Goal: Task Accomplishment & Management: Manage account settings

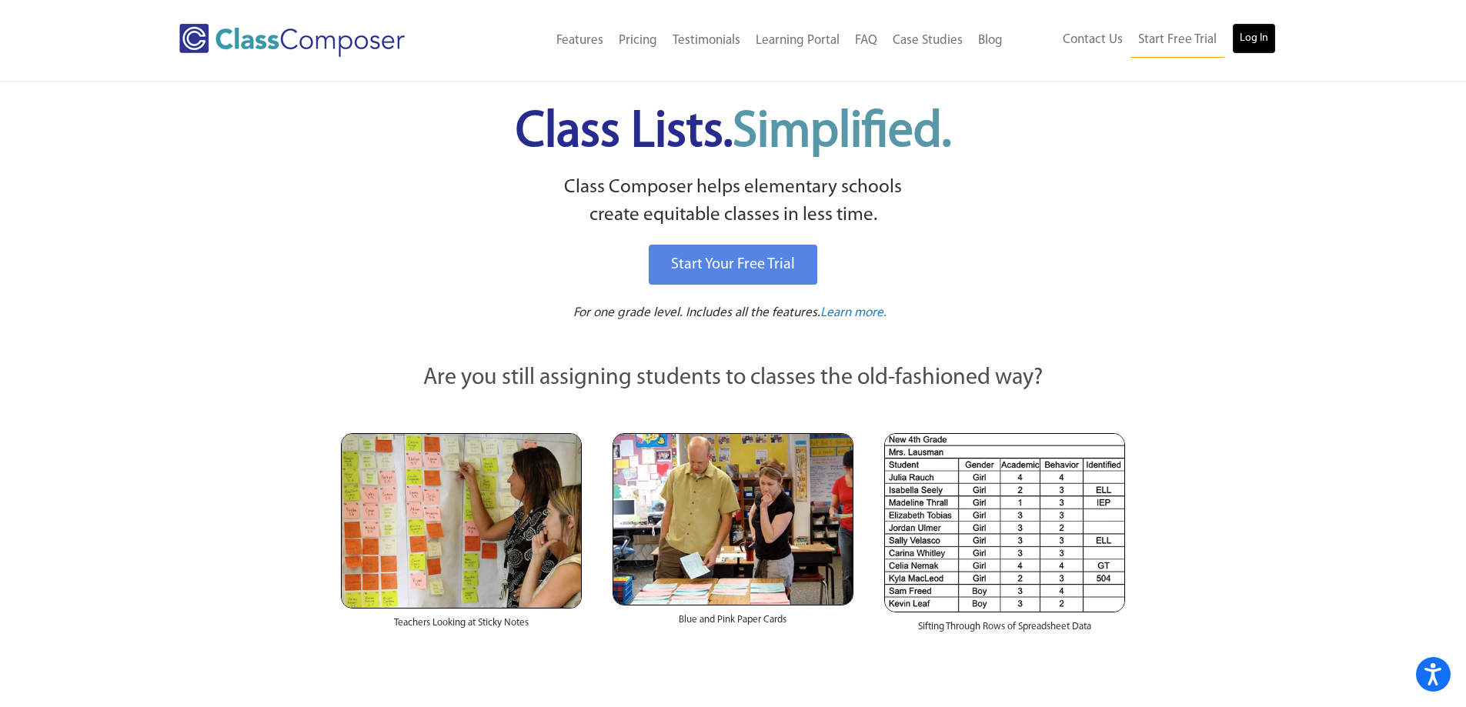
click at [1266, 50] on link "Log In" at bounding box center [1254, 38] width 44 height 31
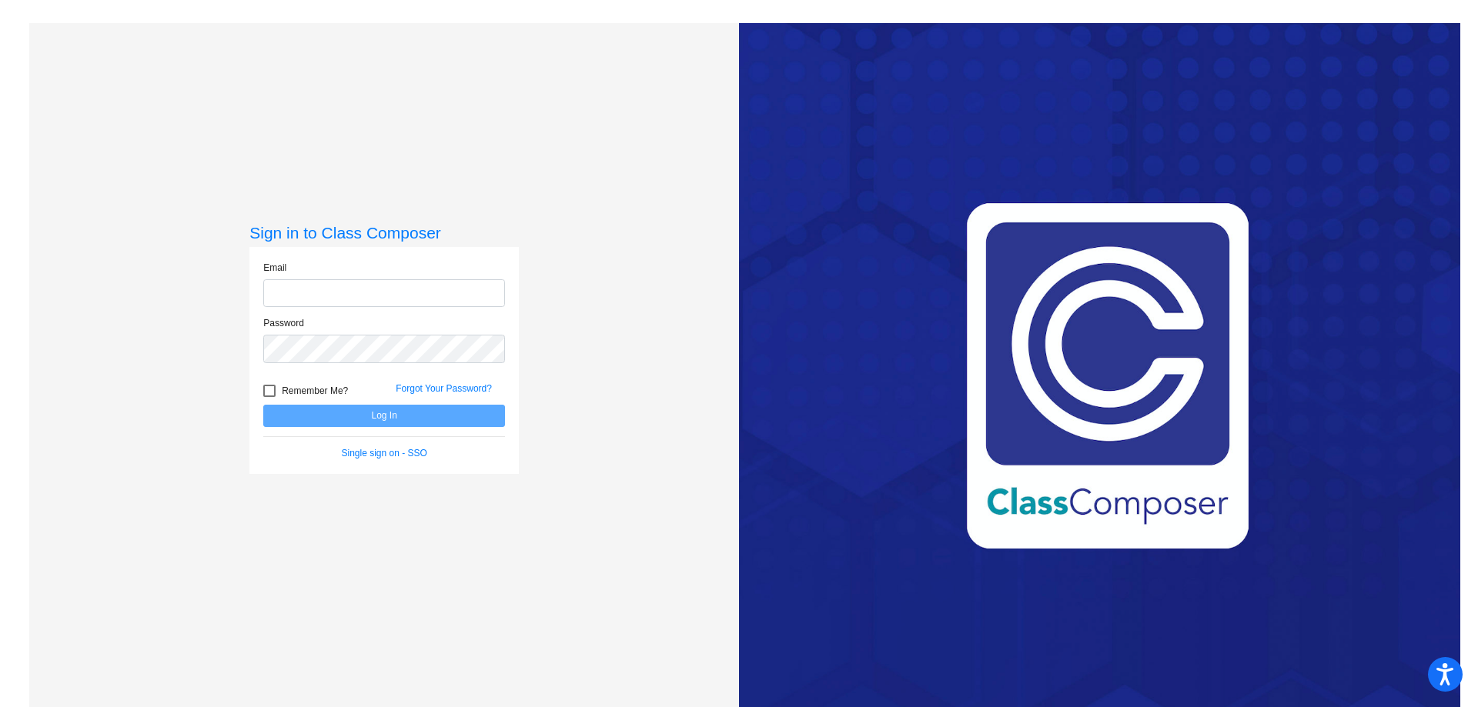
click at [329, 299] on input "email" at bounding box center [384, 293] width 242 height 28
type input "itaot@platteco.k12.mo.us"
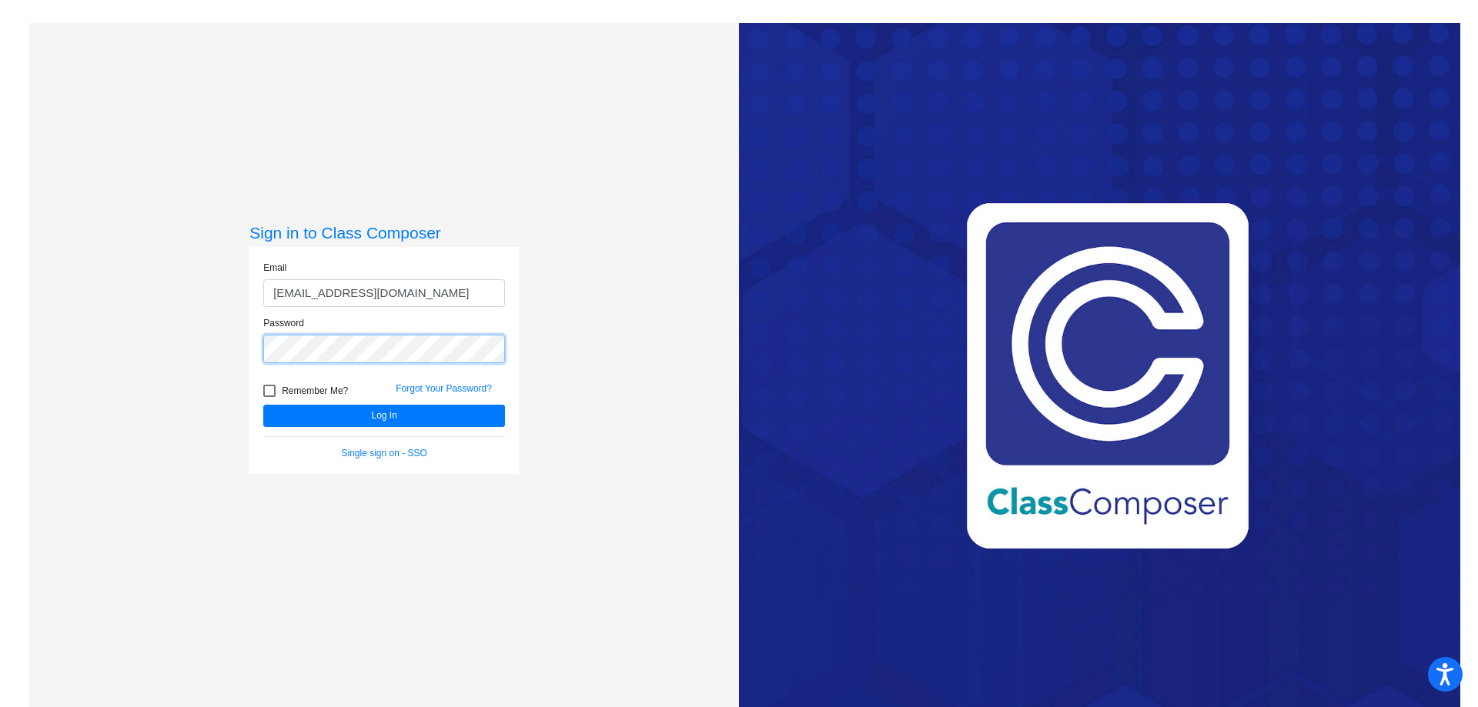
click at [263, 405] on button "Log In" at bounding box center [384, 416] width 242 height 22
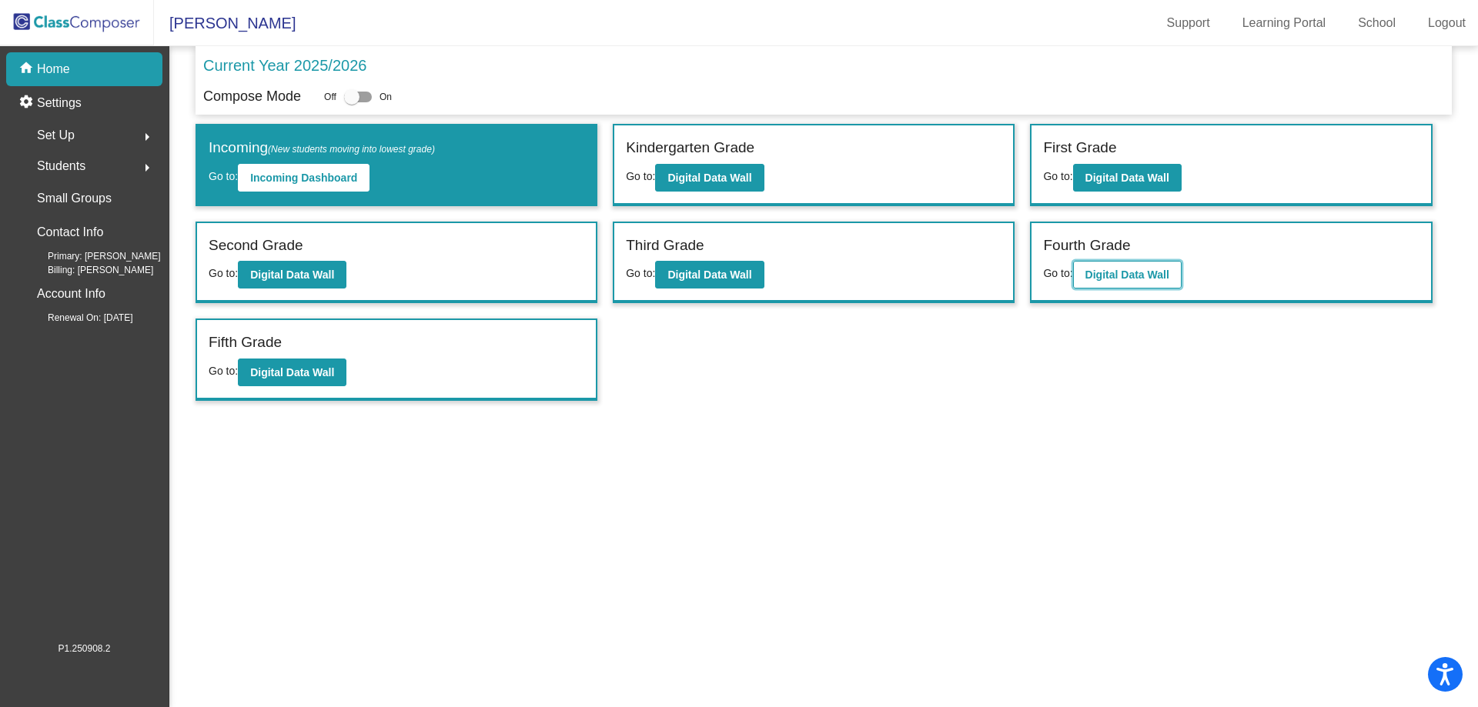
click at [1155, 274] on b "Digital Data Wall" at bounding box center [1127, 275] width 84 height 12
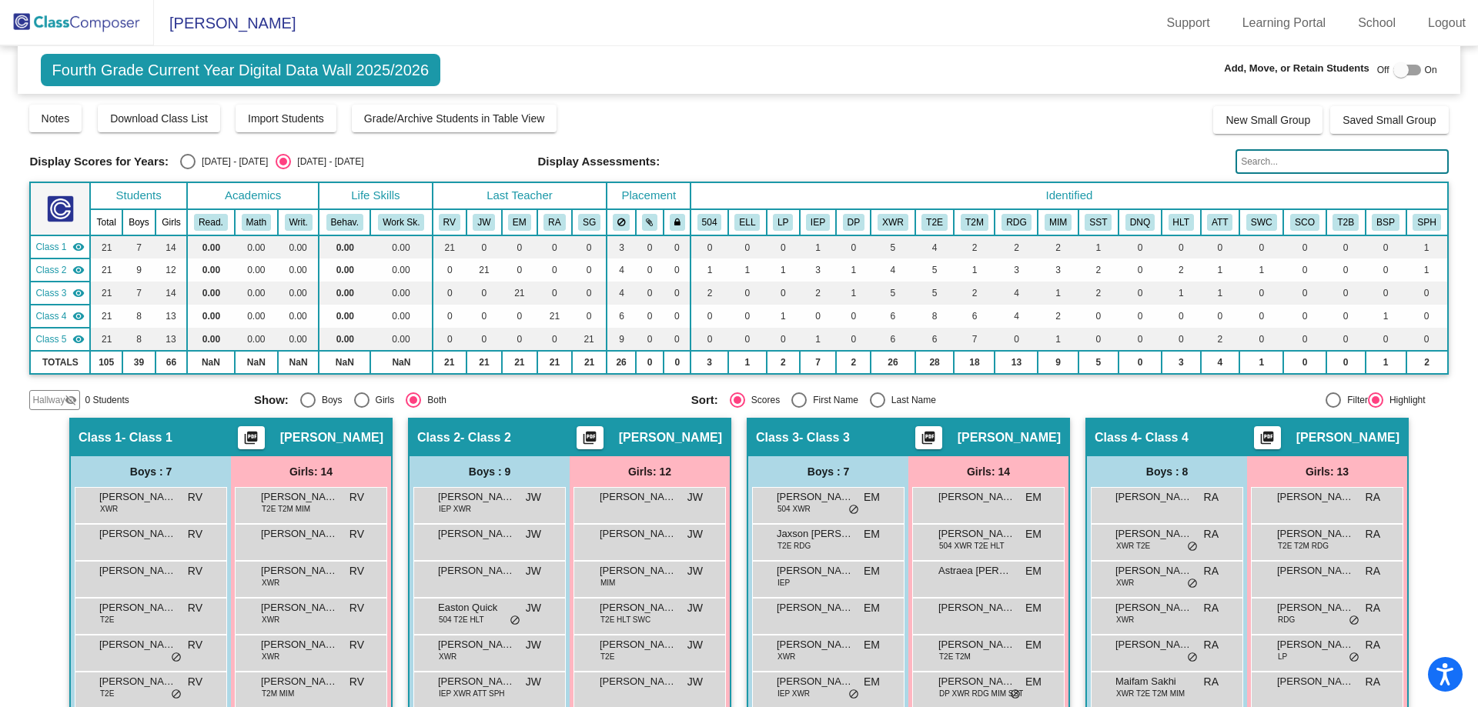
click at [1393, 70] on div at bounding box center [1400, 69] width 15 height 15
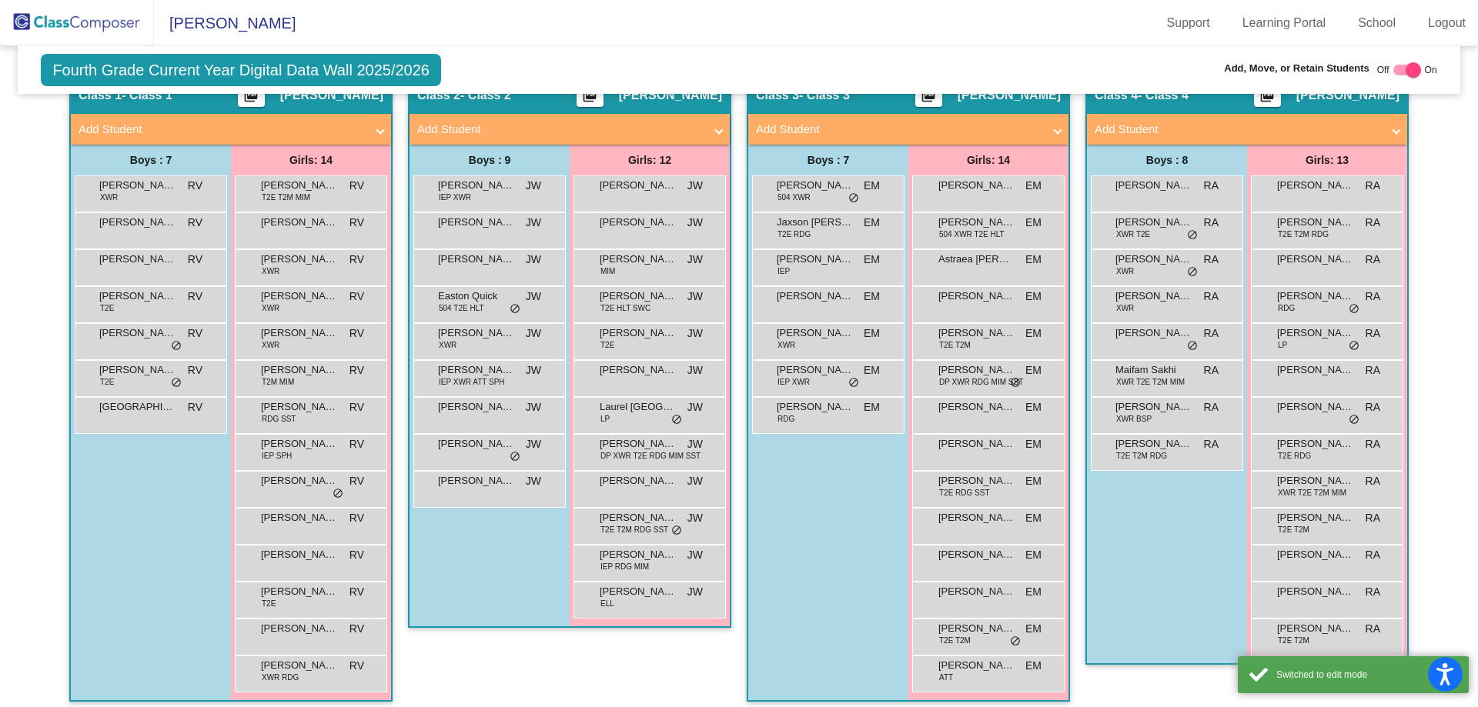
scroll to position [385, 0]
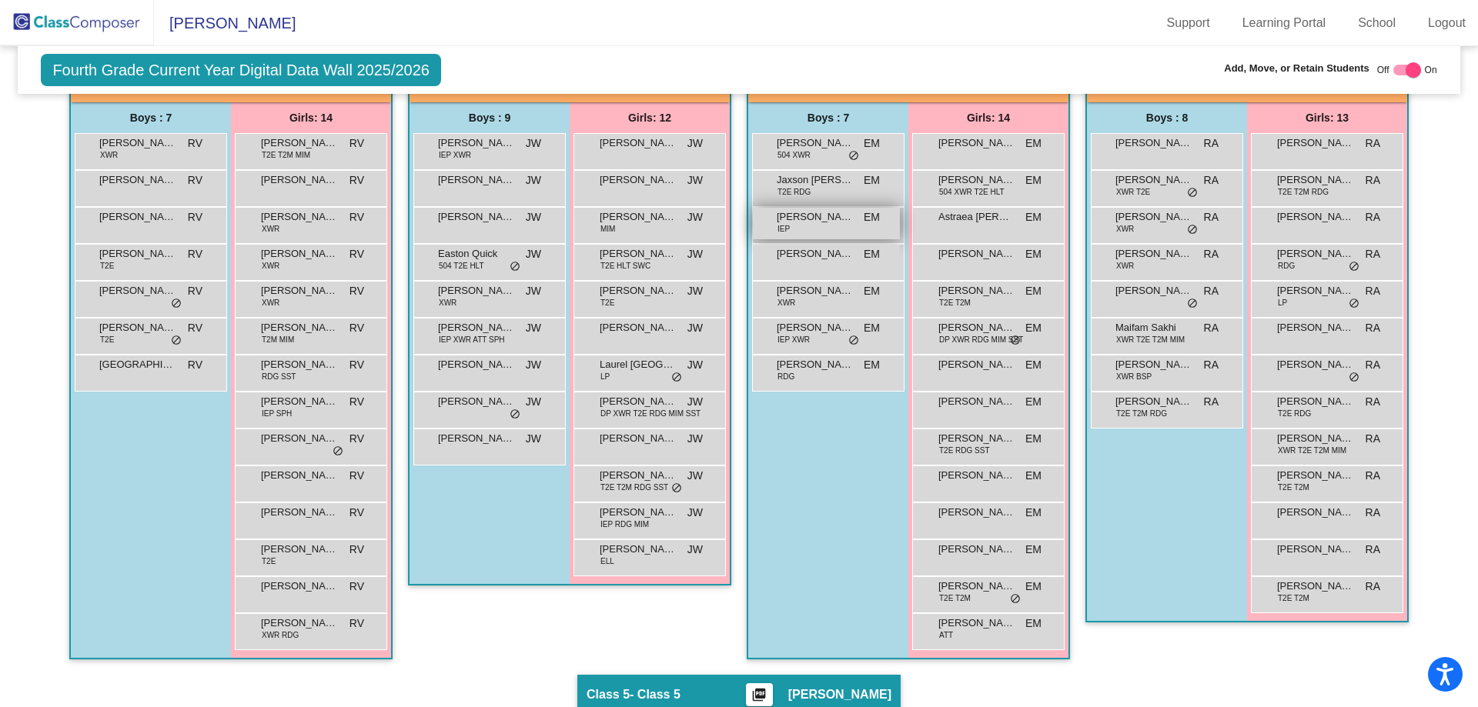
click at [838, 218] on span "Liam Plymire" at bounding box center [815, 216] width 77 height 15
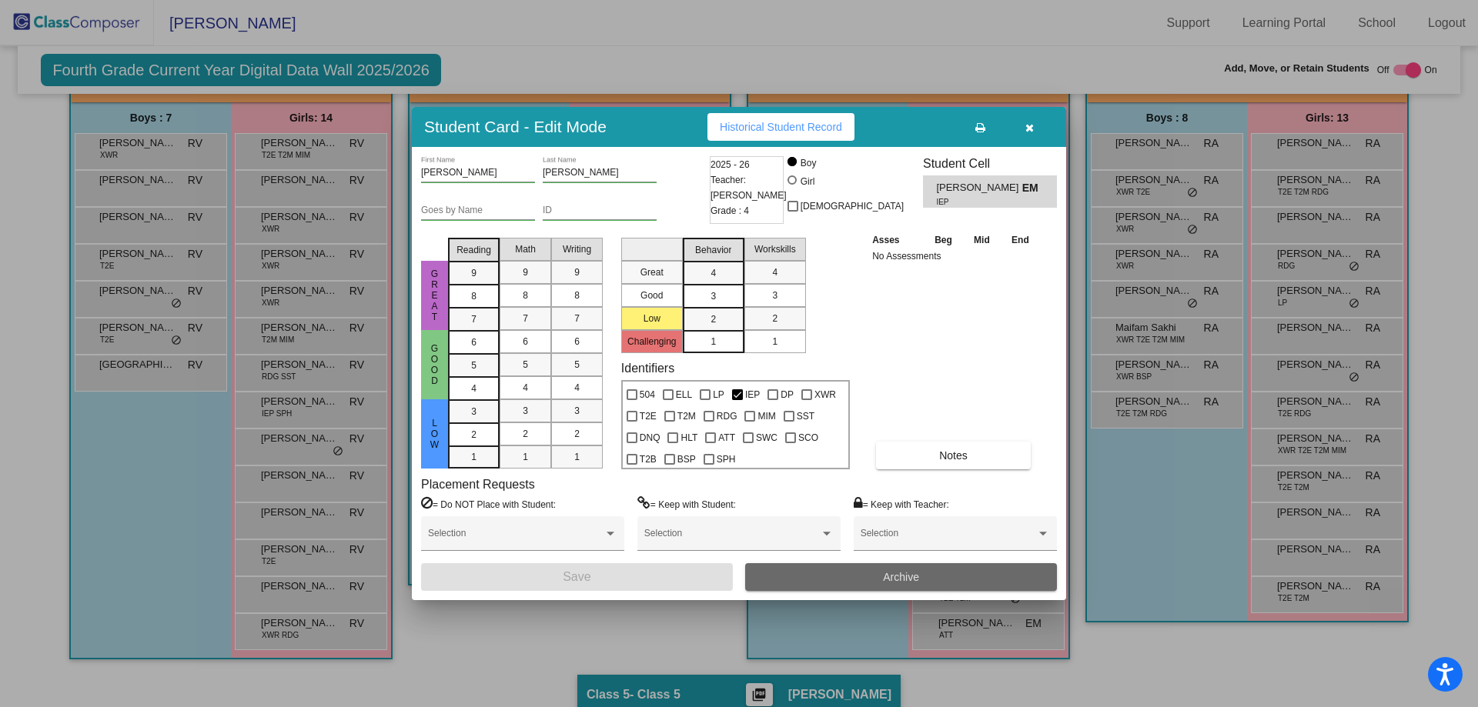
click at [857, 577] on button "Archive" at bounding box center [901, 577] width 312 height 28
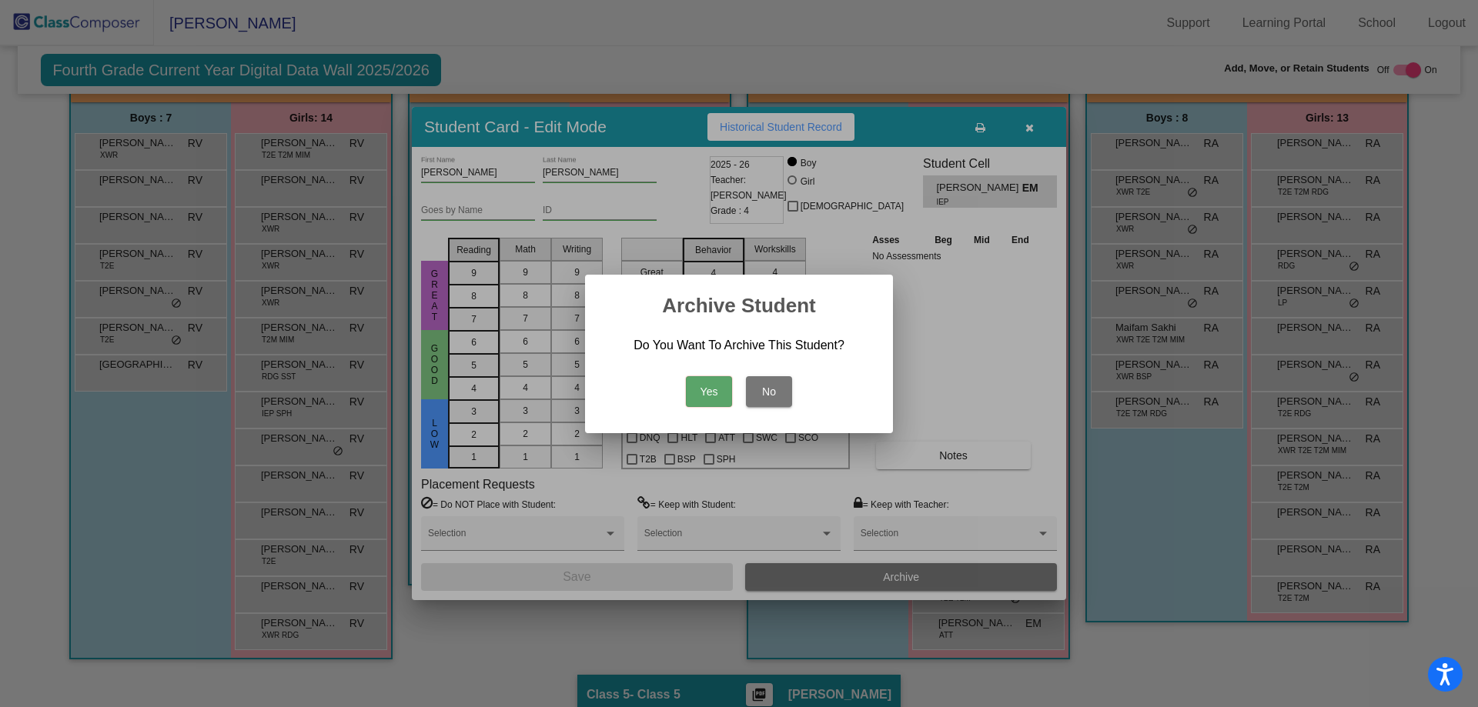
click at [717, 391] on button "Yes" at bounding box center [709, 391] width 46 height 31
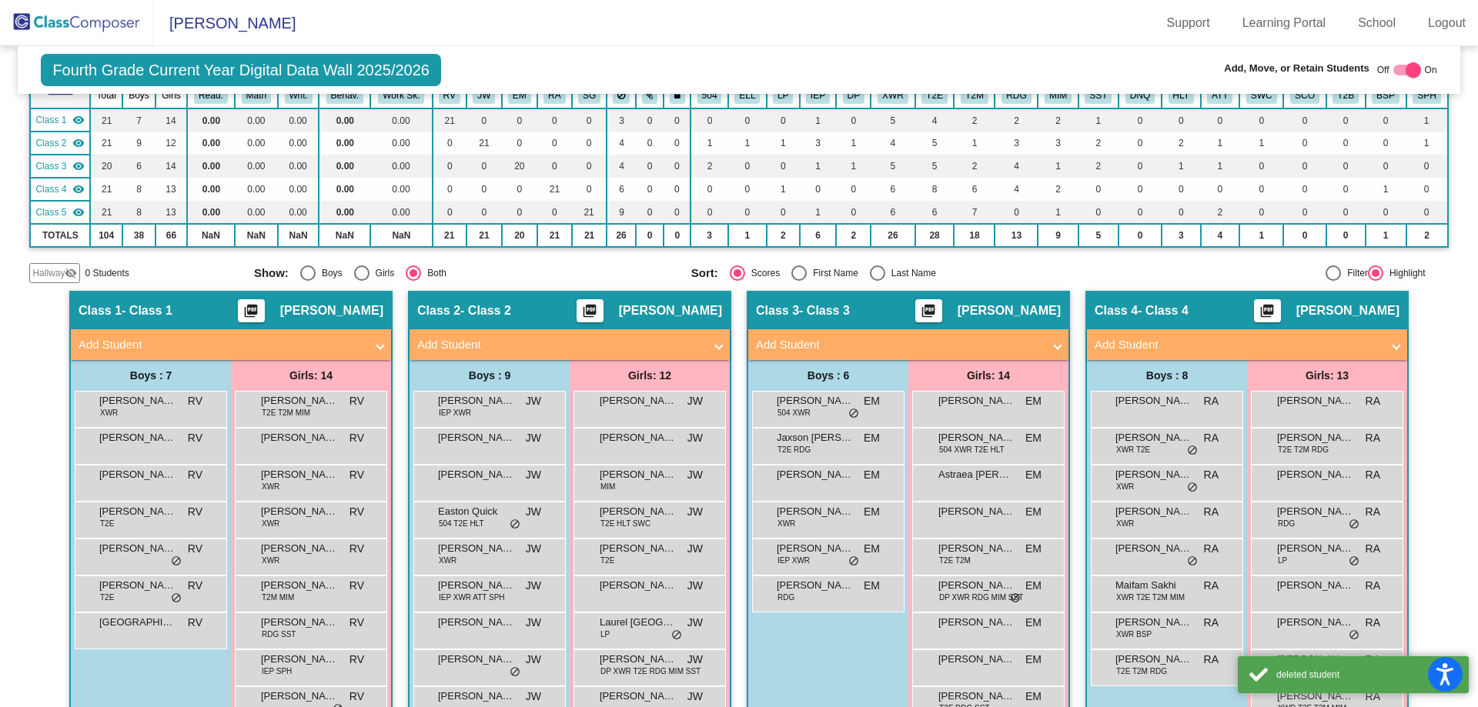
scroll to position [0, 0]
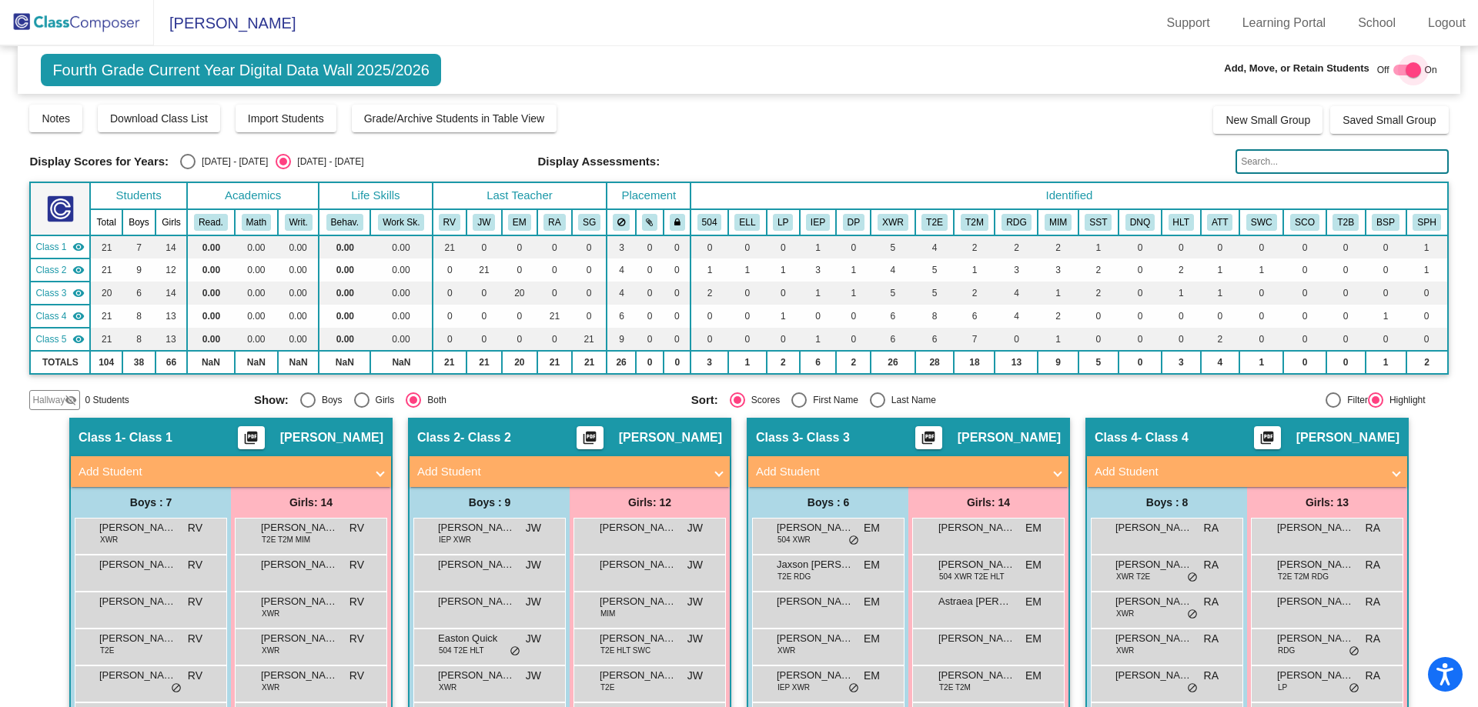
click at [1406, 70] on div at bounding box center [1413, 69] width 15 height 15
checkbox input "false"
